Goal: Task Accomplishment & Management: Use online tool/utility

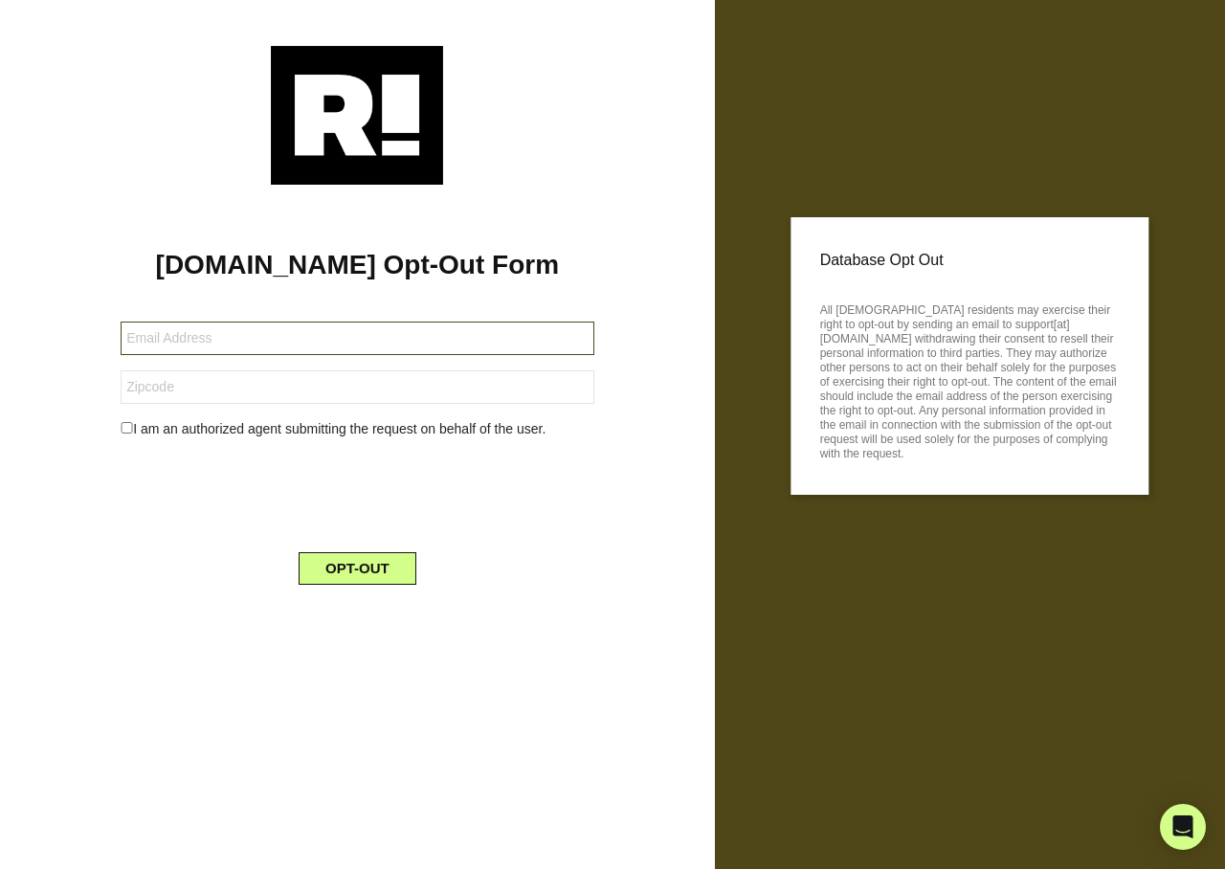
type input "[EMAIL_ADDRESS][DOMAIN_NAME]"
type input "28390"
type input "frenchchef59@gmail.com"
type input "31210"
